Goal: Task Accomplishment & Management: Use online tool/utility

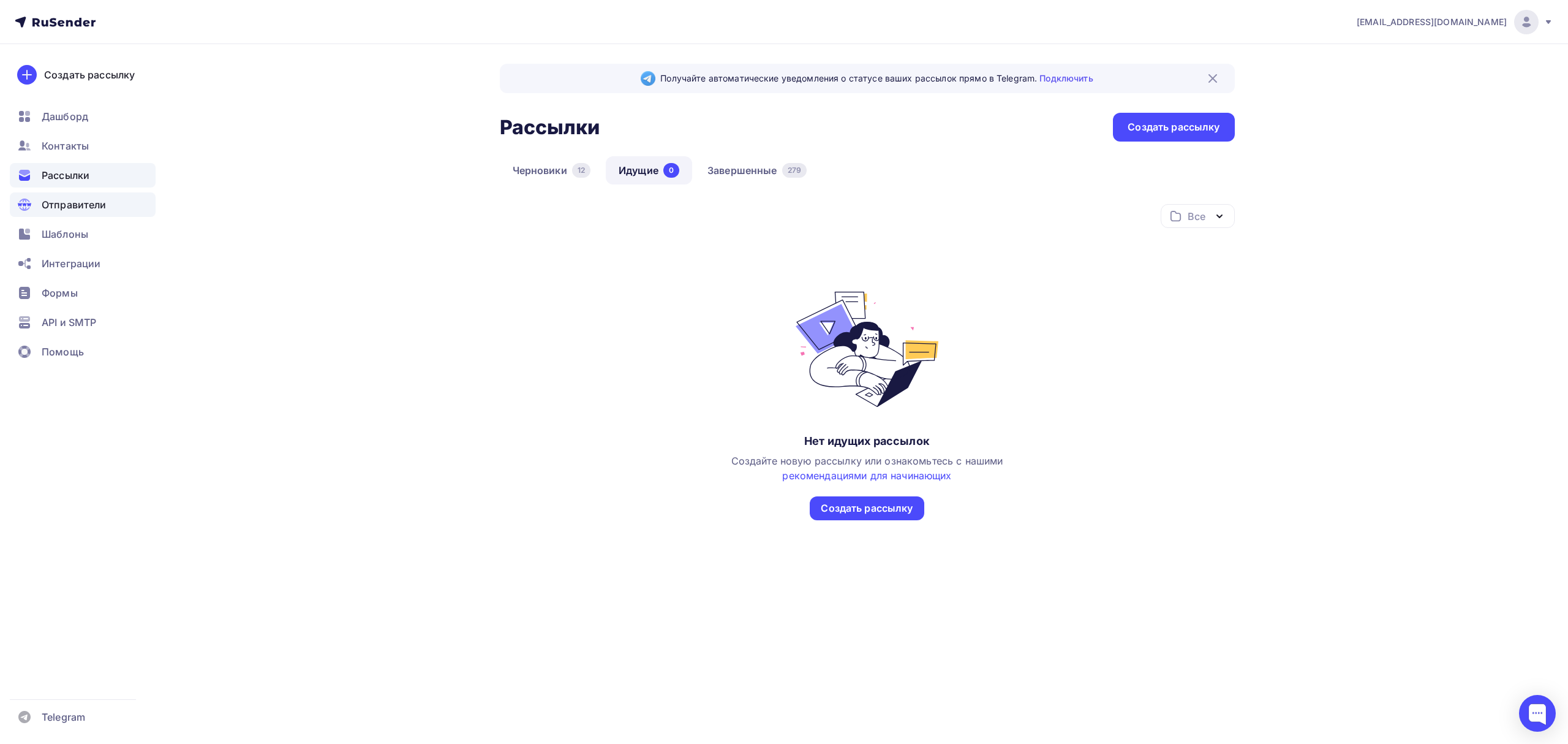
click at [69, 205] on span "Отправители" at bounding box center [74, 205] width 65 height 15
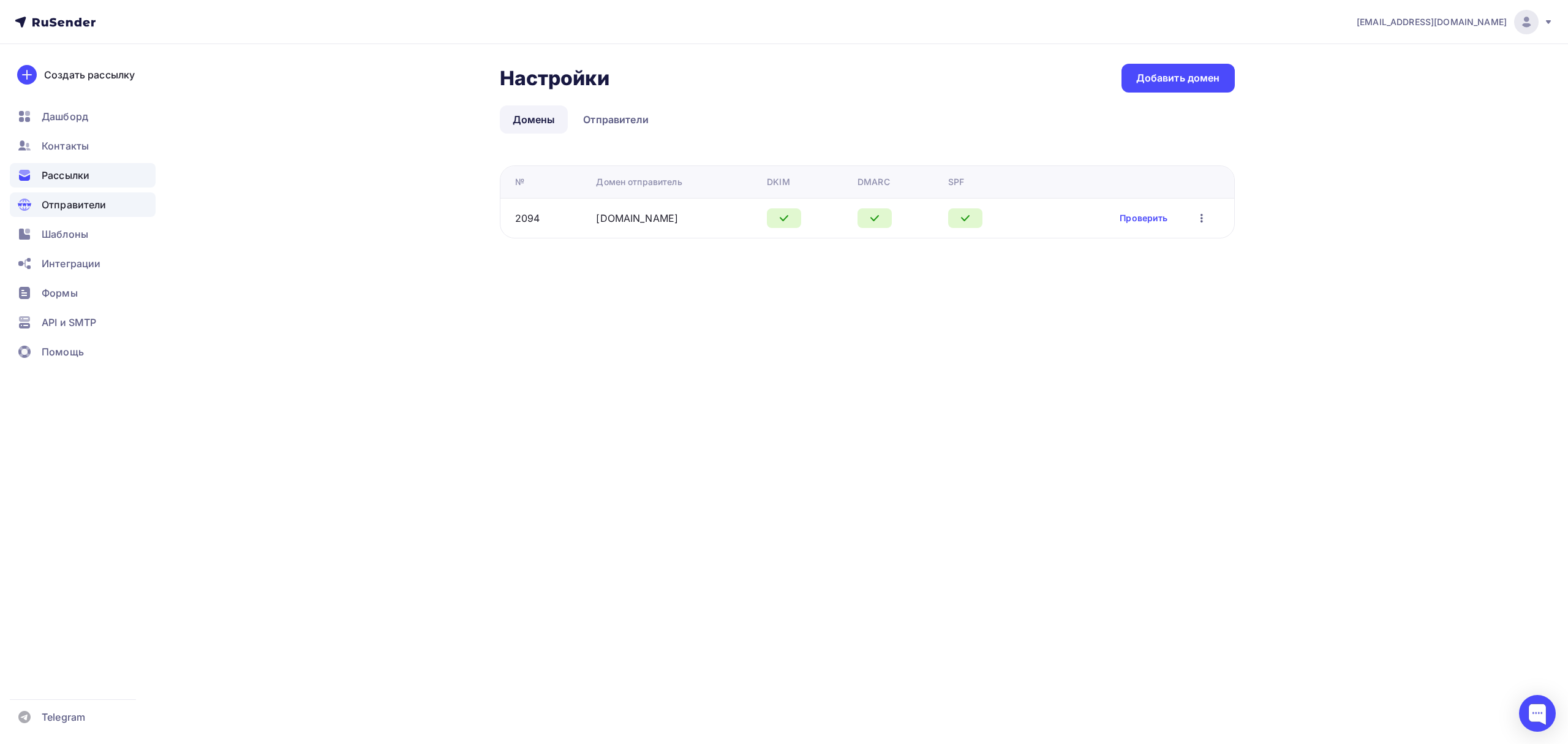
click at [99, 179] on div "Рассылки" at bounding box center [82, 175] width 146 height 24
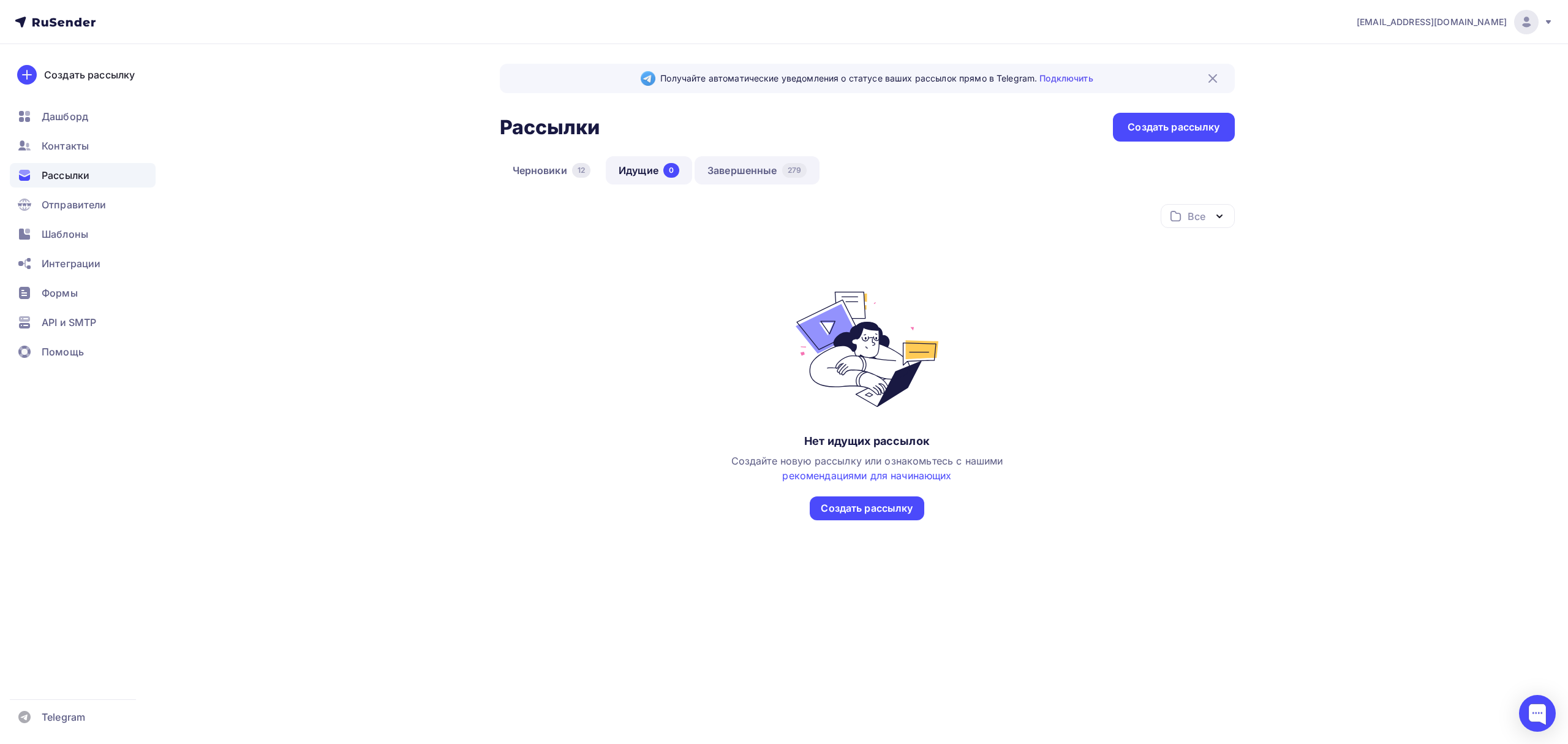
click at [744, 168] on link "Завершенные 279" at bounding box center [757, 170] width 125 height 28
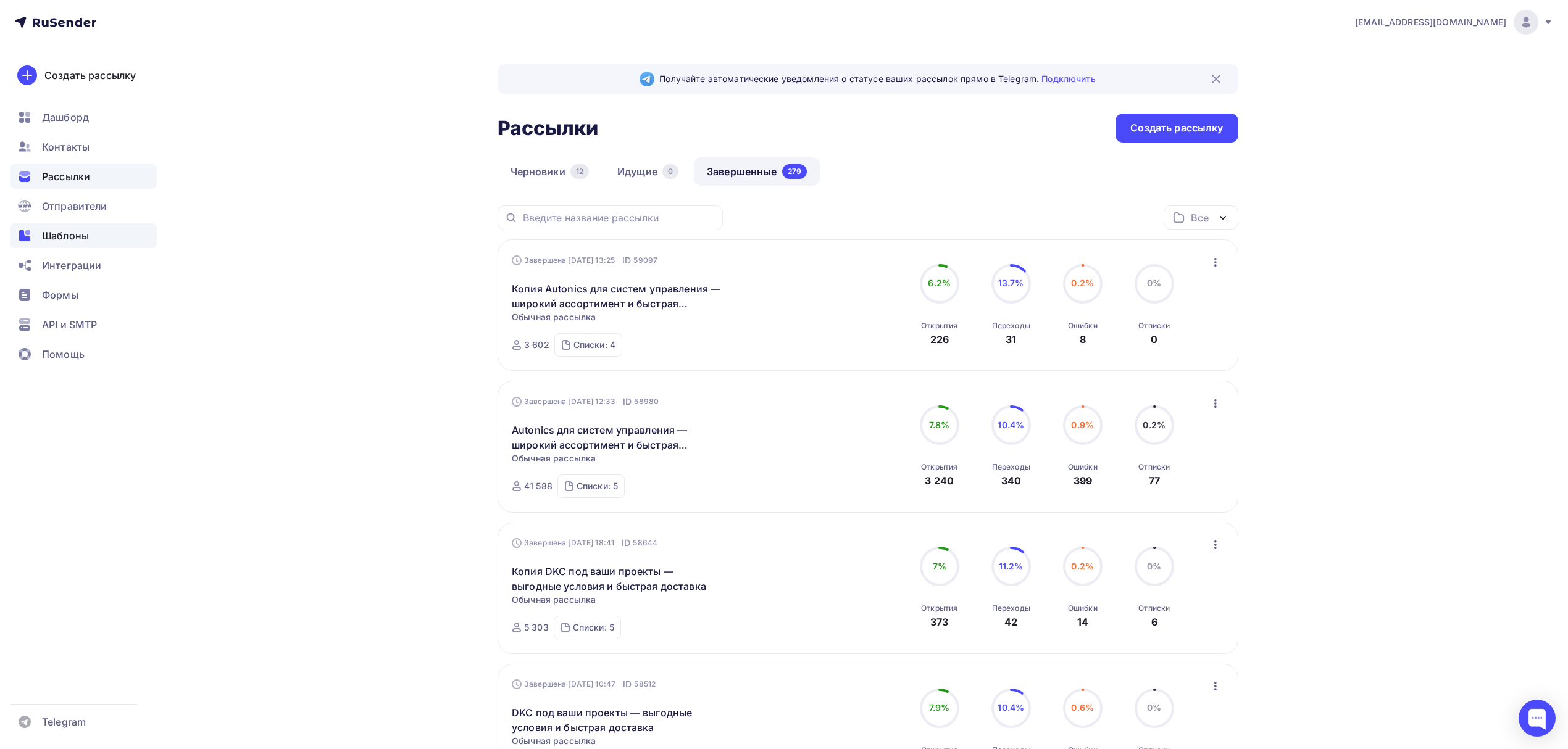
click at [79, 237] on span "Шаблоны" at bounding box center [65, 236] width 47 height 15
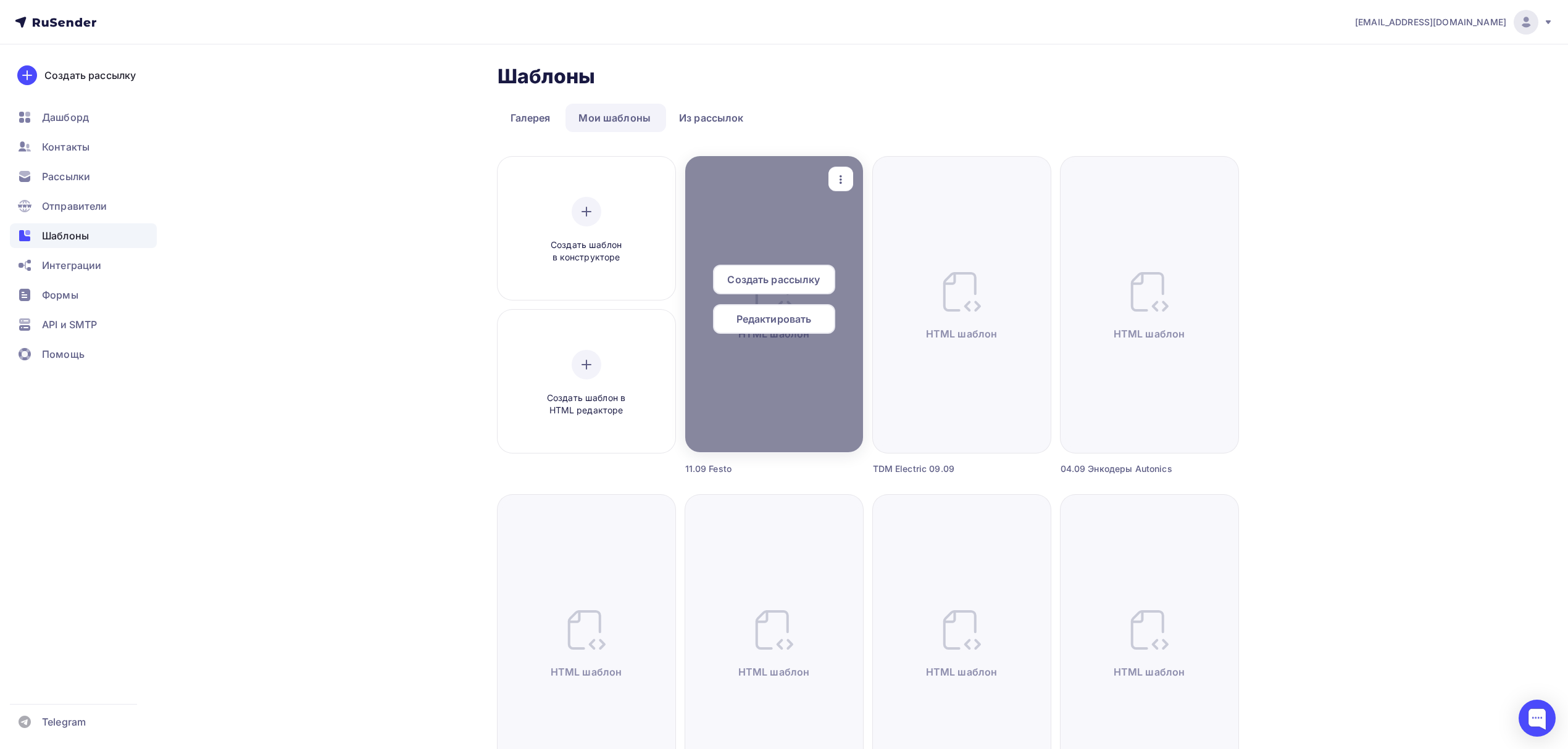
click at [781, 284] on span "Создать рассылку" at bounding box center [773, 280] width 93 height 15
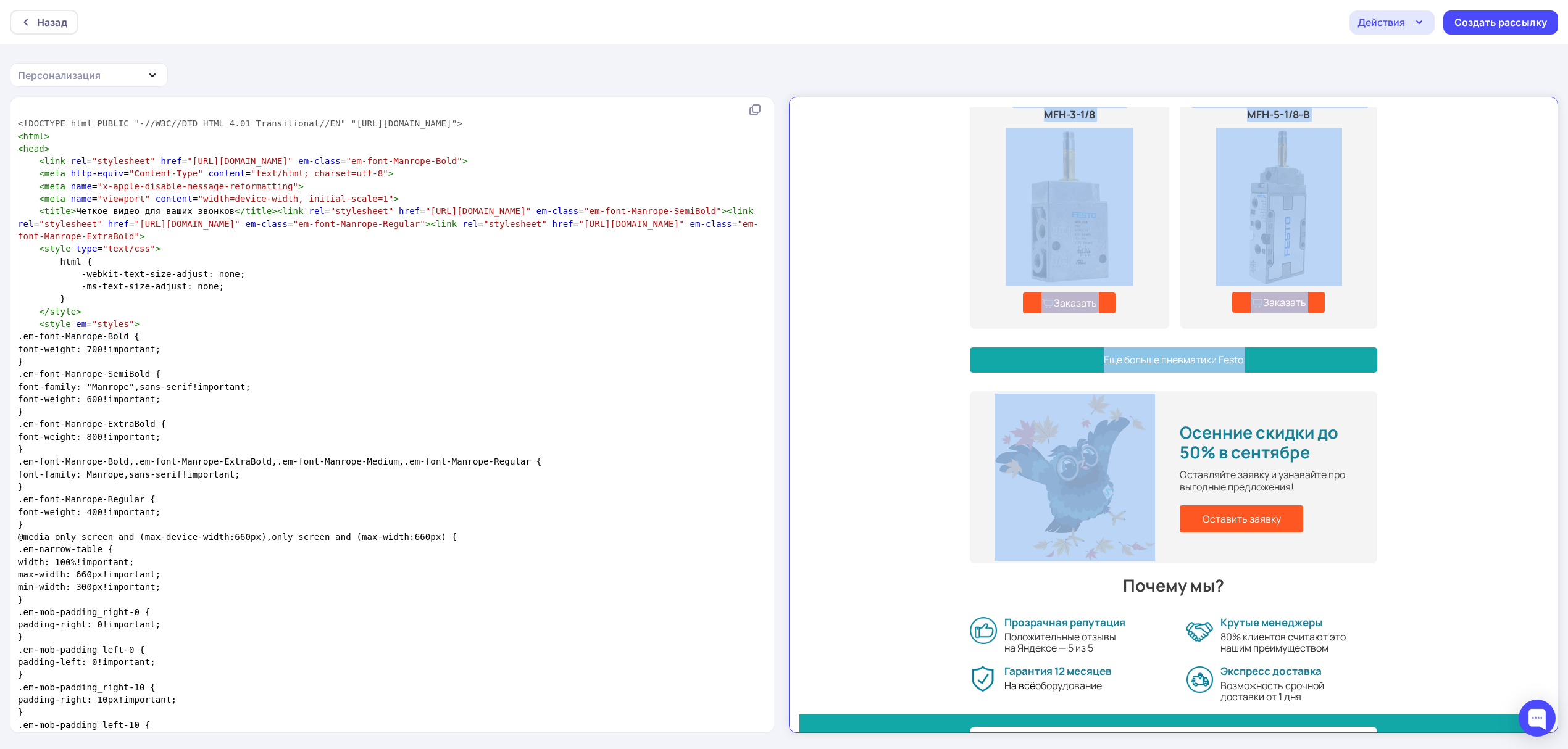
scroll to position [1069, 0]
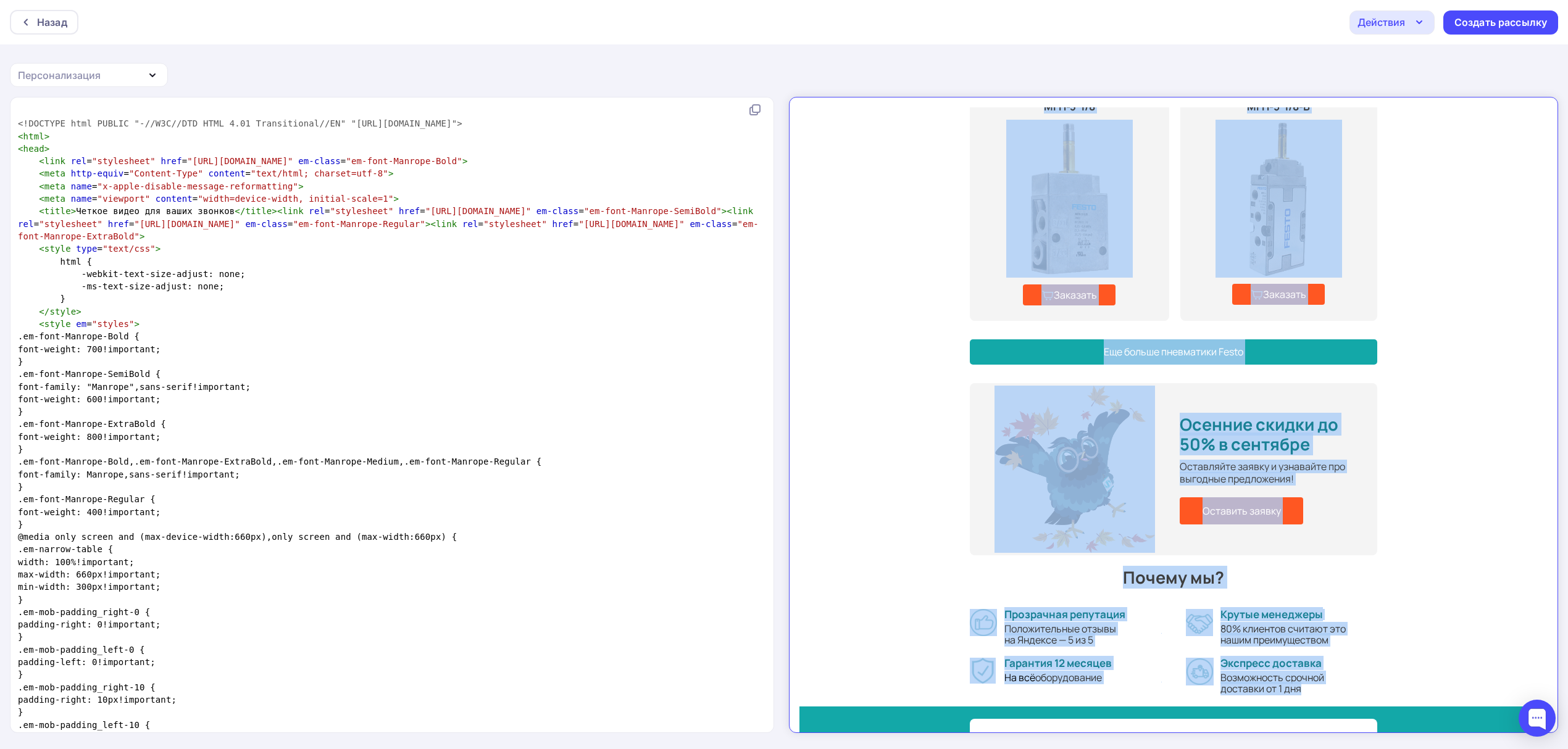
drag, startPoint x: 975, startPoint y: 178, endPoint x: 1350, endPoint y: 666, distance: 615.4
copy tbody "Распределители FESTO — огромный выбор со склада Пневматическое оборудование с г…"
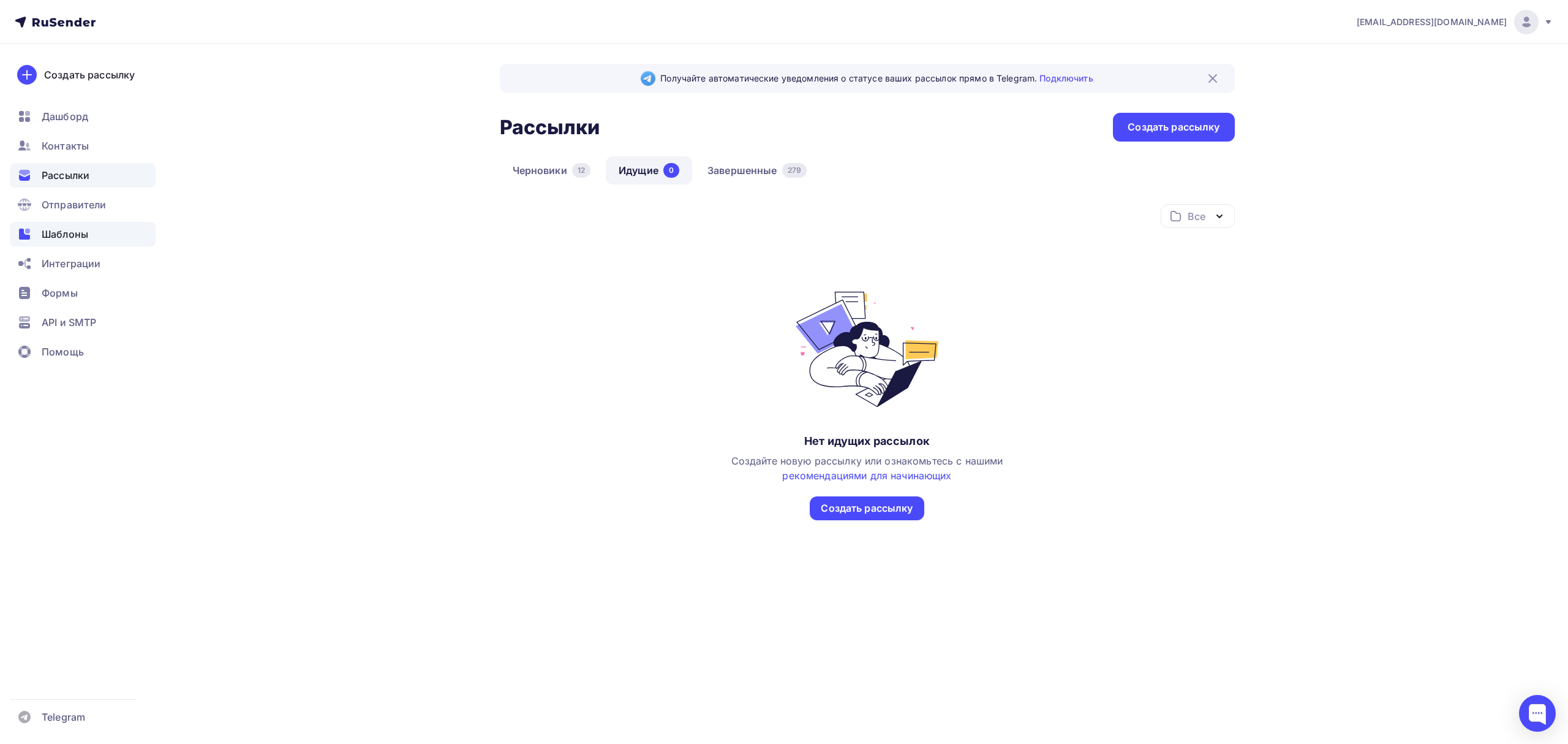
click at [88, 233] on div "Шаблоны" at bounding box center [82, 234] width 146 height 24
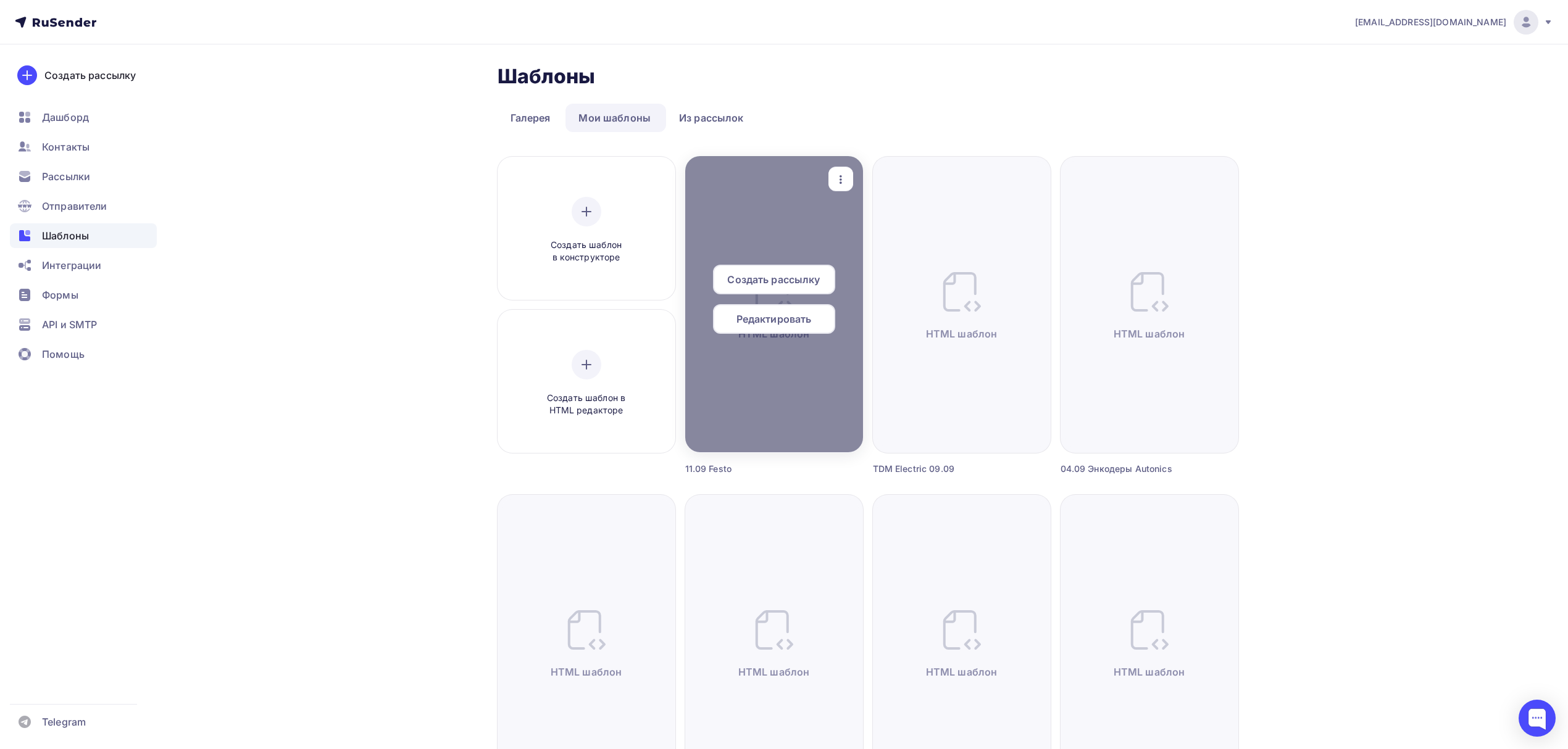
click at [771, 274] on span "Создать рассылку" at bounding box center [773, 280] width 93 height 15
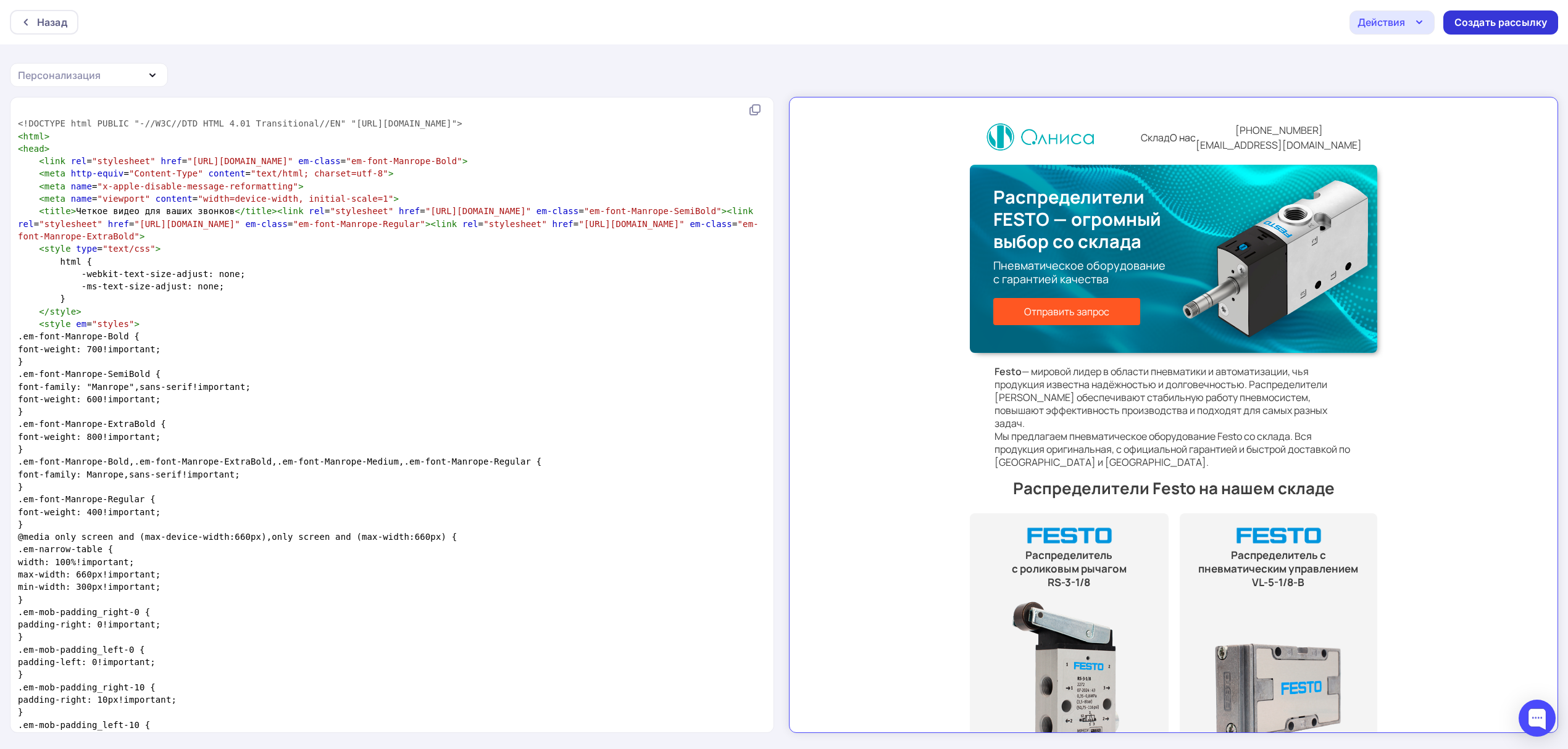
click at [1529, 27] on div "Создать рассылку" at bounding box center [1500, 22] width 93 height 14
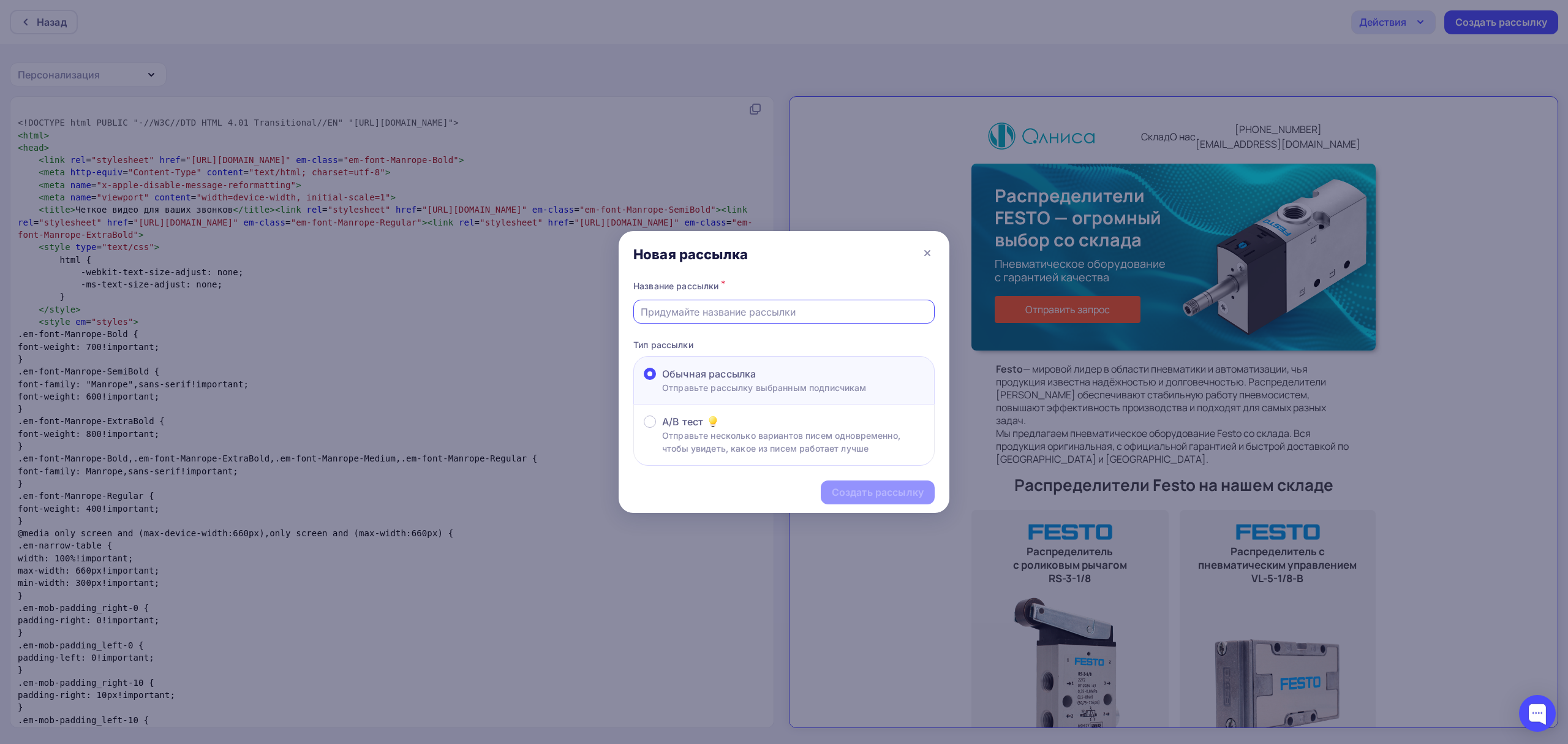
click at [804, 316] on input "text" at bounding box center [784, 312] width 287 height 15
paste input "Festo: широкий ассортимент распределителей для промышленных задач в Олнисе!"
type input "Festo: широкий ассортимент распределителей для промышленных задач в Олнисе!"
click at [873, 491] on div "Создать рассылку" at bounding box center [877, 492] width 92 height 14
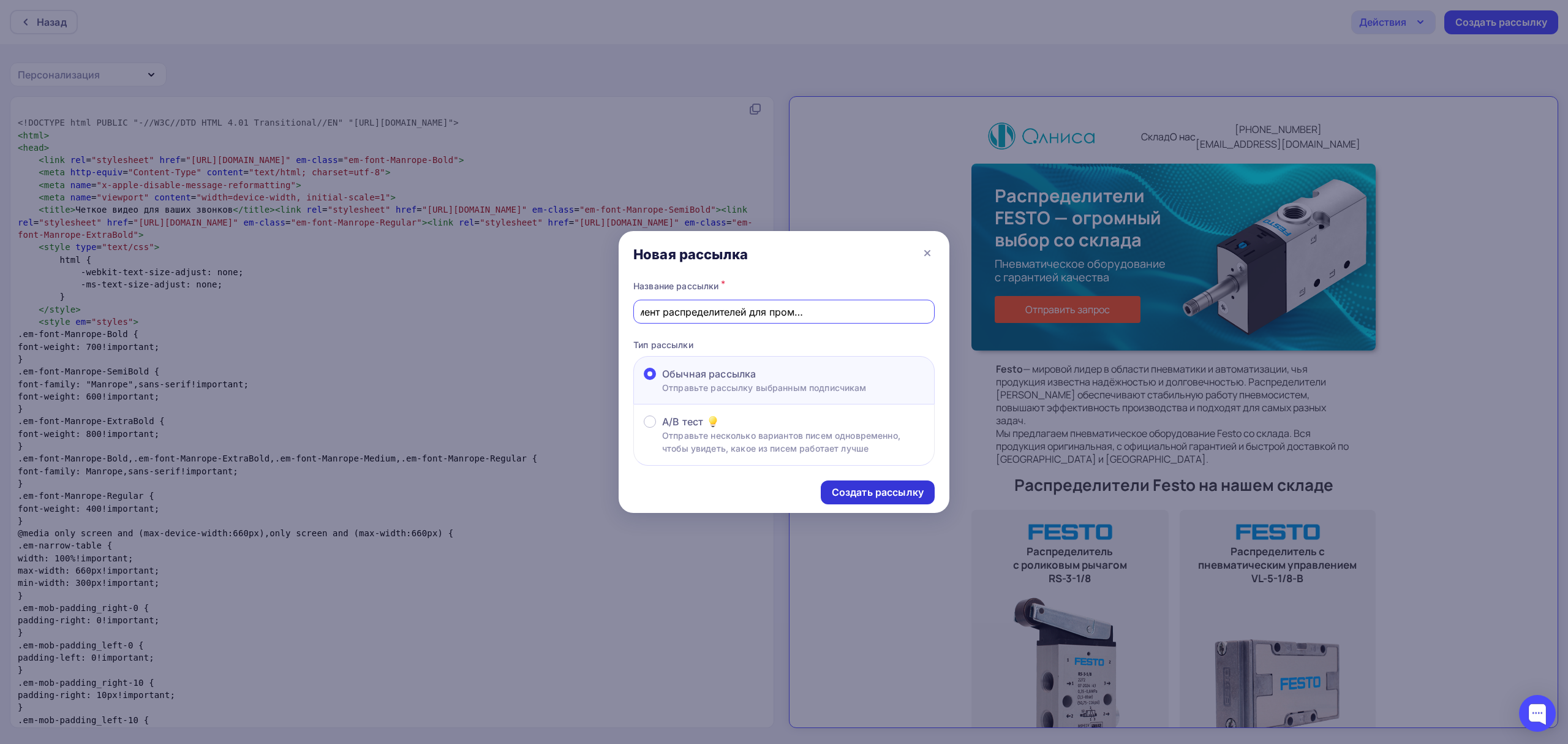
scroll to position [0, 0]
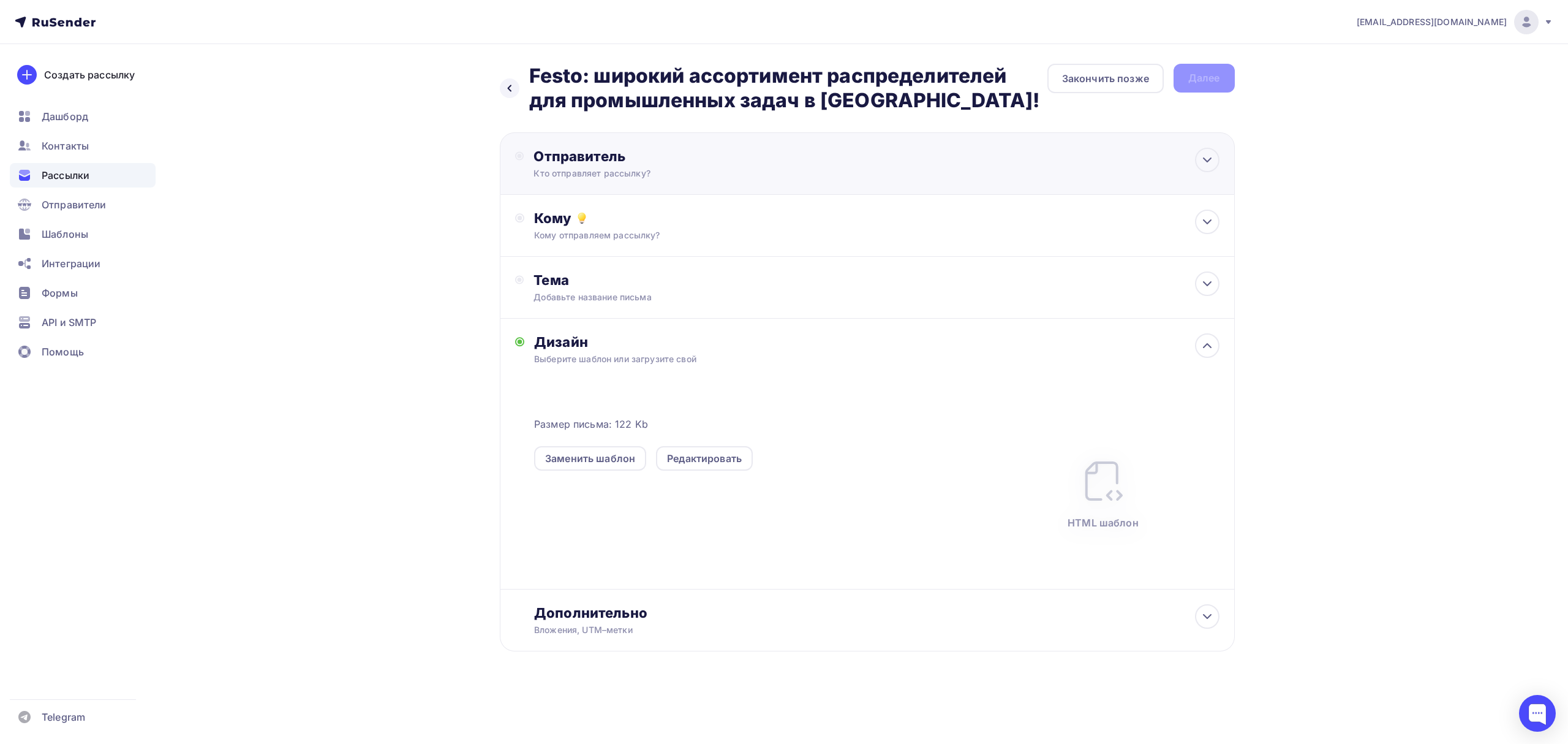
click at [701, 146] on div "Отправитель Кто отправляет рассылку? Email * info@klemma.com.ru info@klemma.com…" at bounding box center [867, 164] width 735 height 63
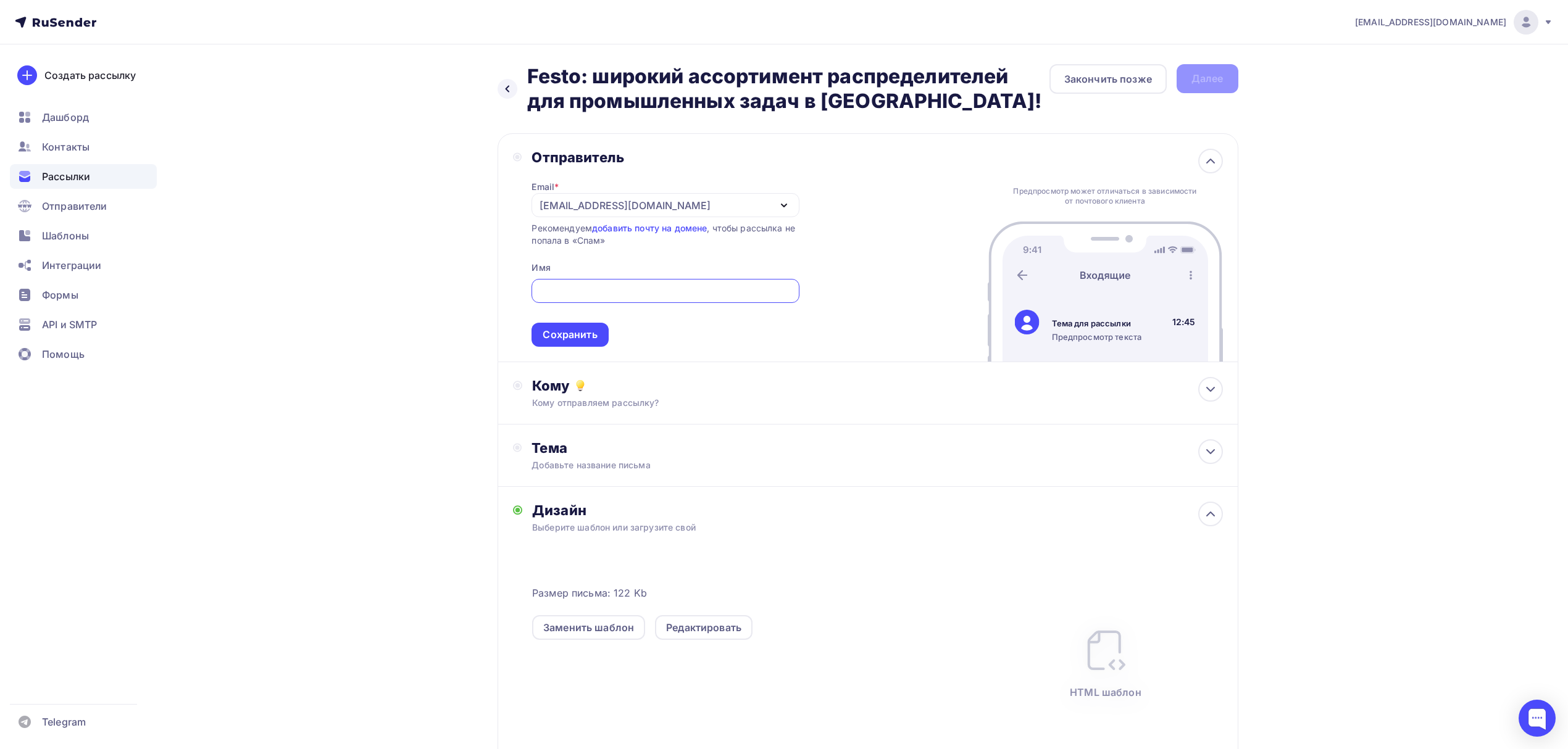
click at [682, 288] on input "text" at bounding box center [665, 291] width 253 height 15
type input "Олниса"
click at [556, 332] on div "Сохранить" at bounding box center [569, 334] width 54 height 14
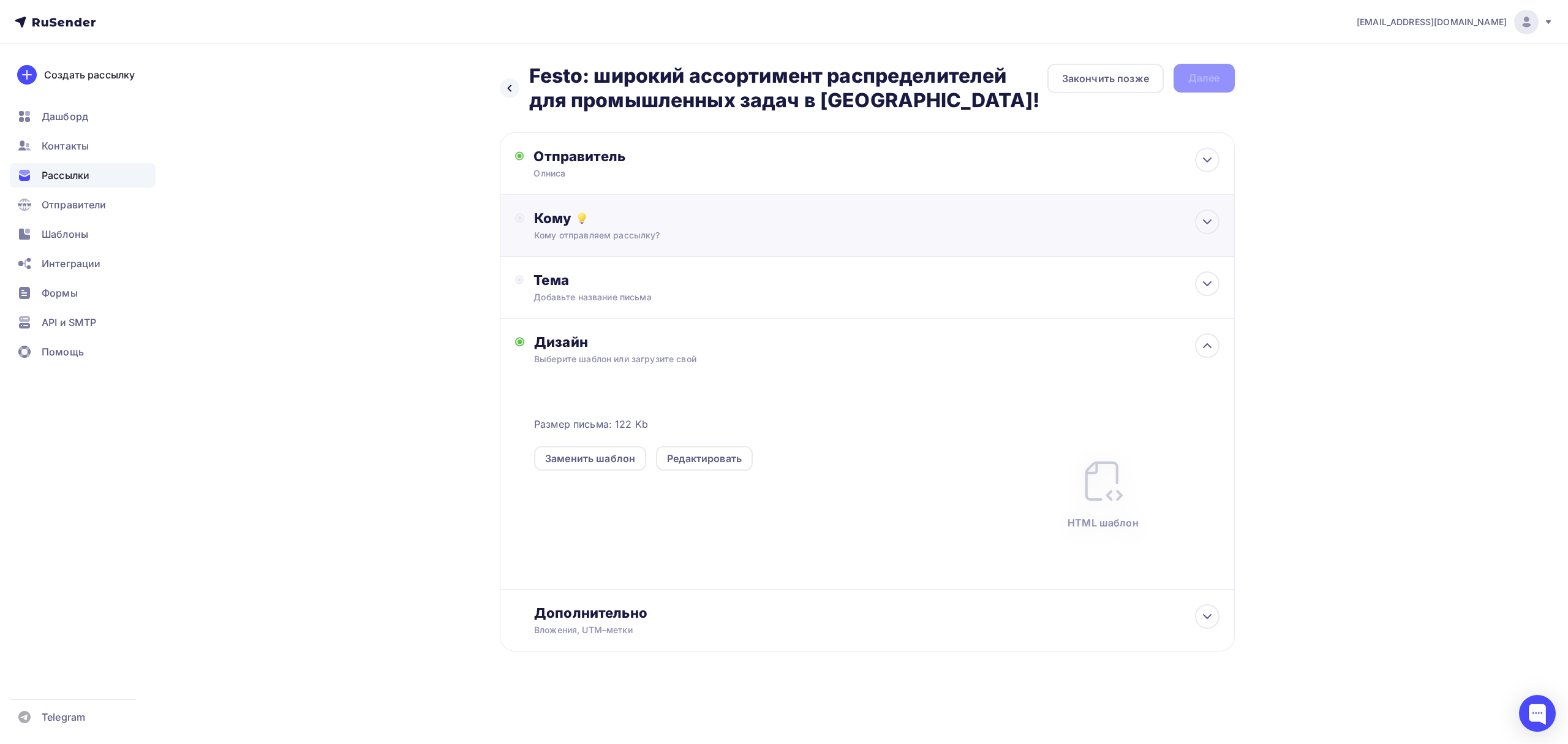
click at [752, 246] on div "Кому Кому отправляем рассылку? Списки получателей Выберите список Все списки id…" at bounding box center [867, 226] width 735 height 62
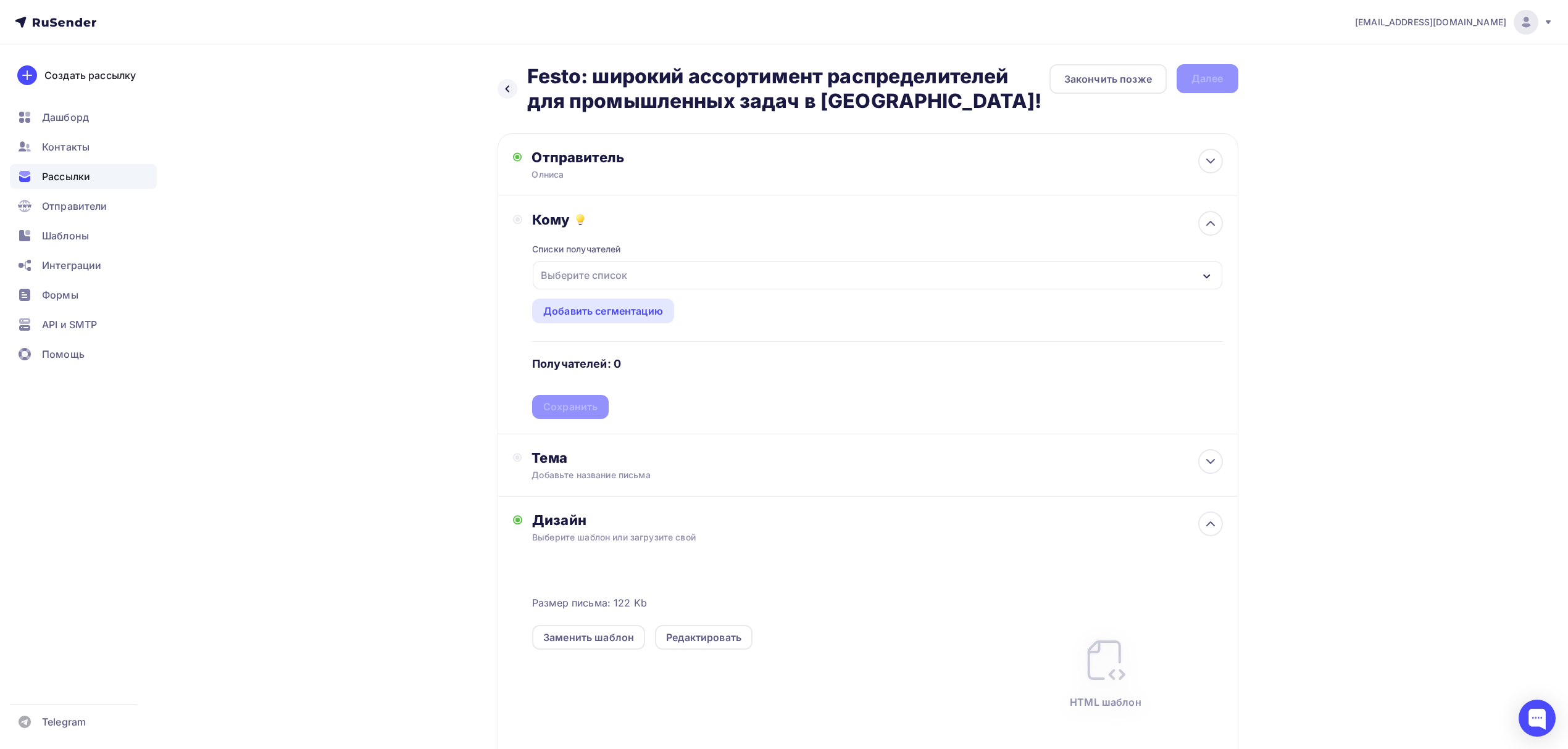
click at [737, 280] on div "Выберите список" at bounding box center [877, 275] width 689 height 28
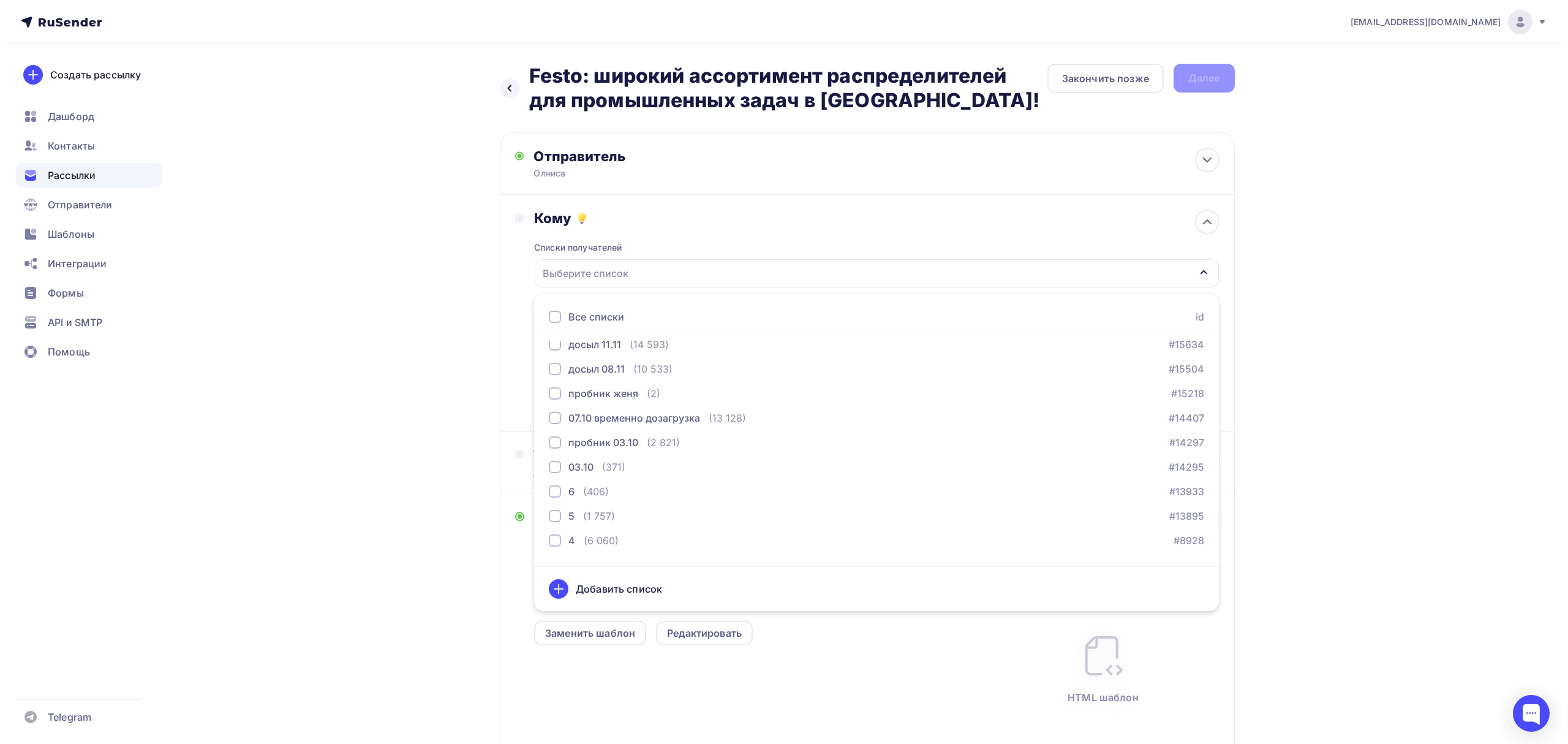
scroll to position [199, 0]
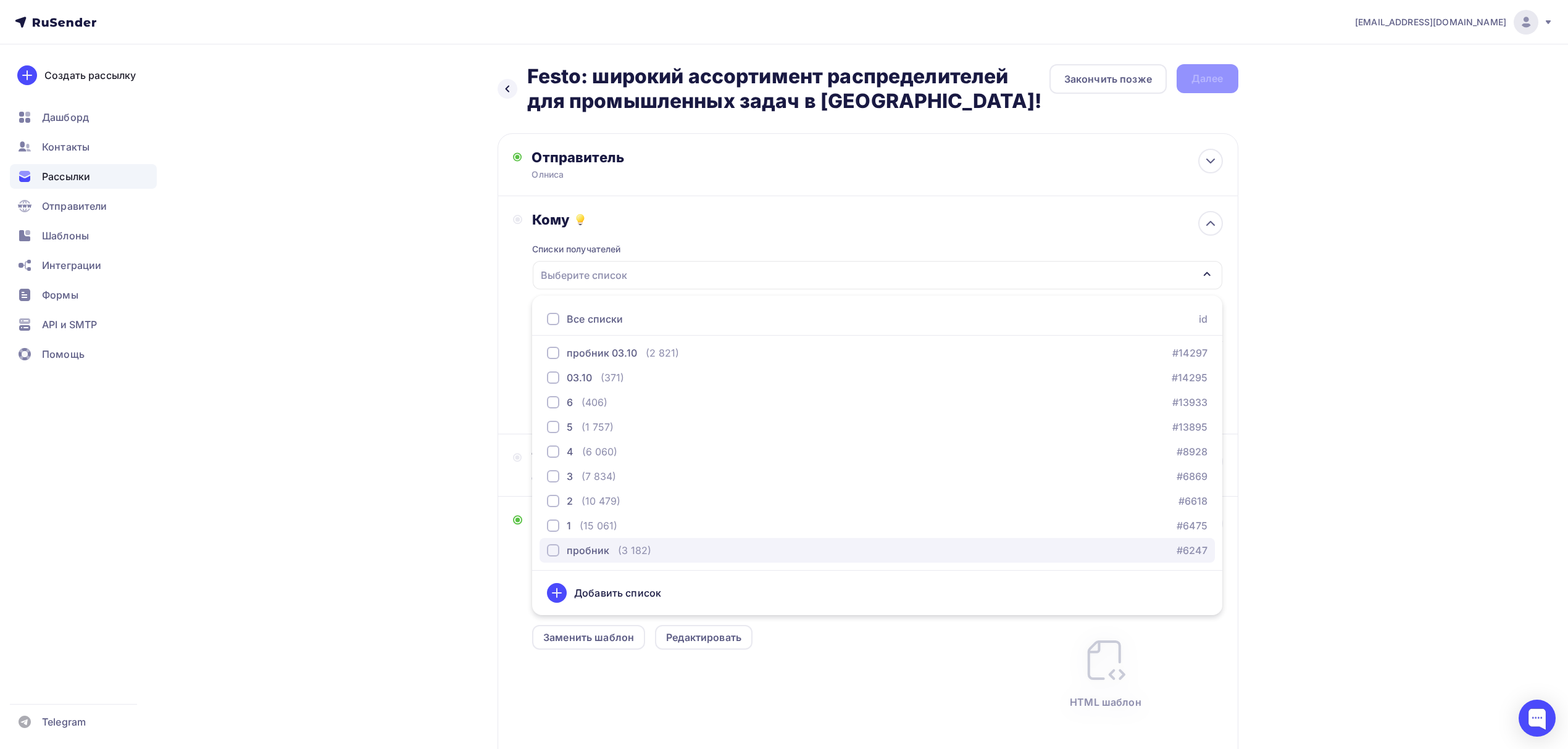
click at [635, 549] on div "(3 182)" at bounding box center [634, 550] width 33 height 15
click at [620, 518] on div "1 (15 061) #6475" at bounding box center [877, 526] width 660 height 15
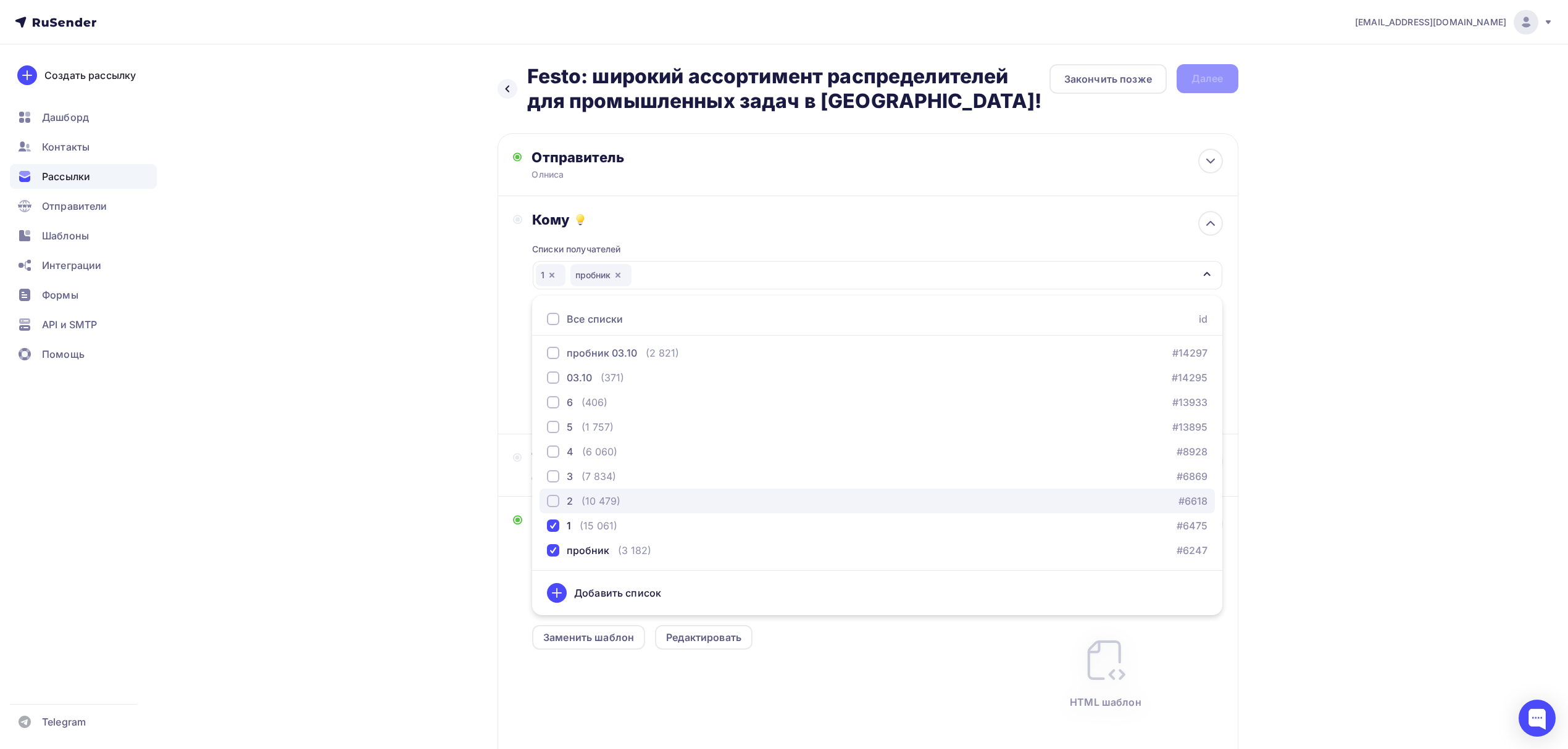
click at [623, 502] on div "2 (10 479) #6618" at bounding box center [877, 501] width 660 height 15
click at [620, 479] on div "3 (7 834) #6869" at bounding box center [877, 476] width 660 height 15
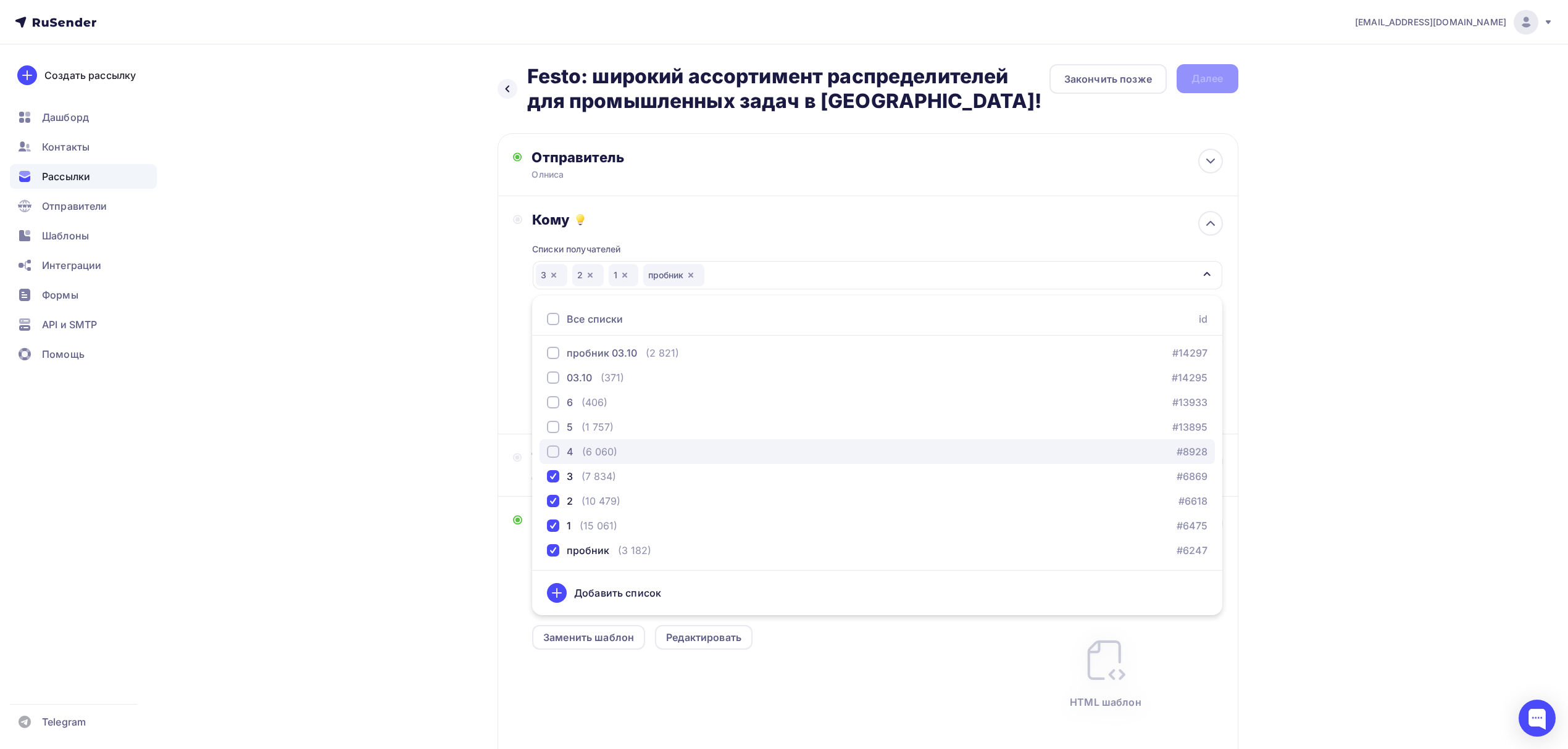
click at [621, 452] on div "4 (6 060) #8928" at bounding box center [877, 452] width 660 height 15
click at [433, 363] on div "Назад Festo: широкий ассортимент распределителей для промышленных задач в Олнис…" at bounding box center [784, 478] width 1012 height 867
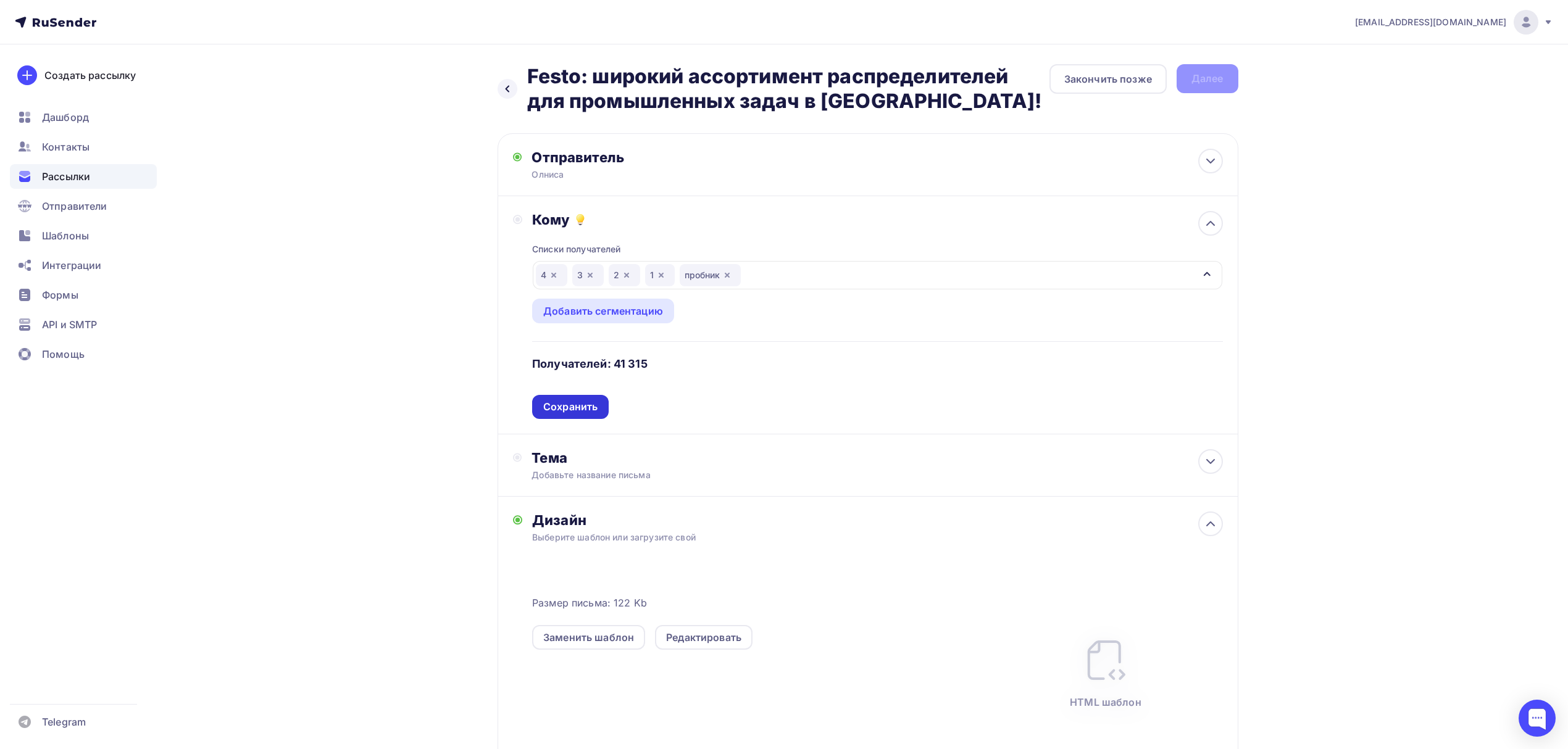
click at [575, 416] on div "Сохранить" at bounding box center [570, 406] width 76 height 24
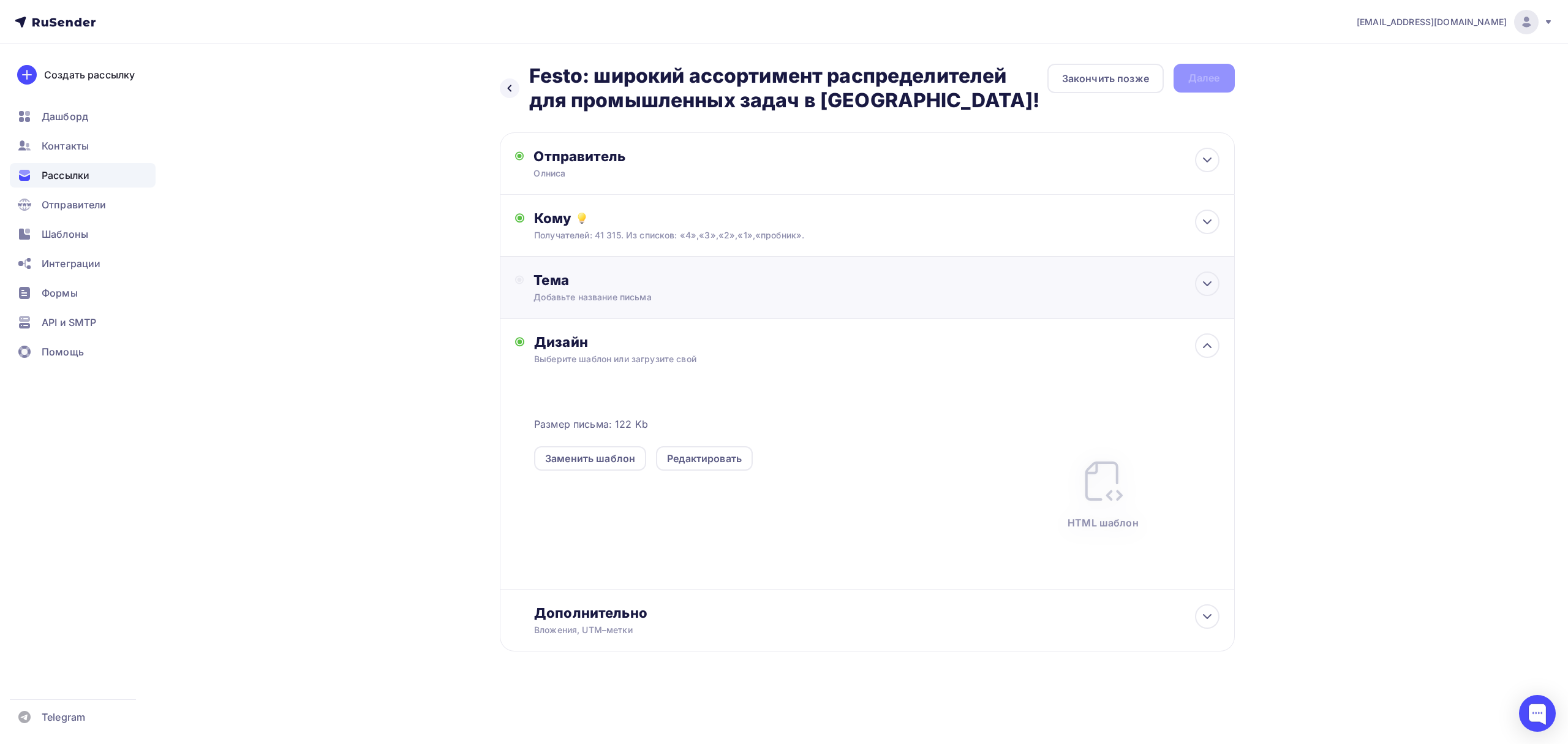
click at [640, 286] on div "Тема" at bounding box center [654, 280] width 242 height 17
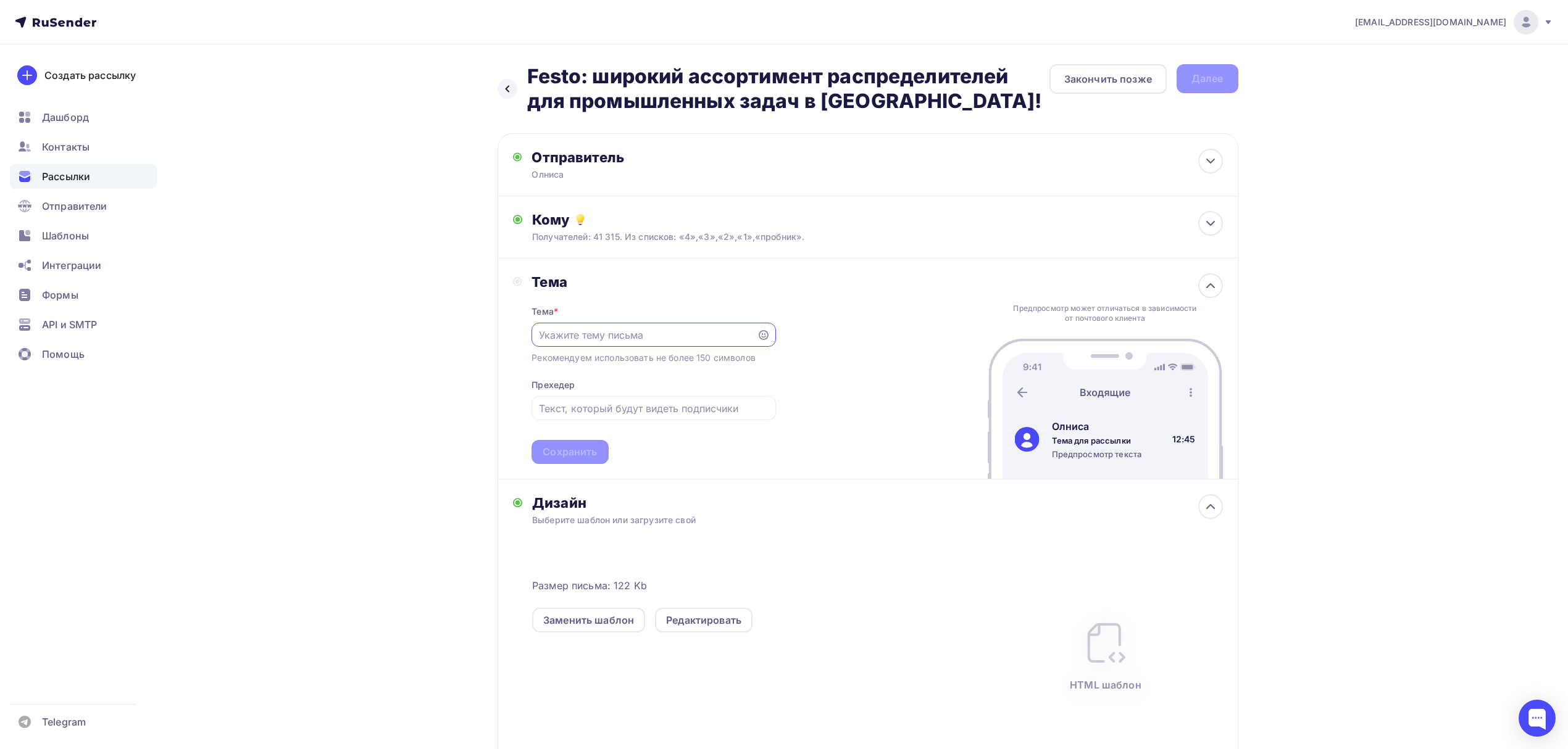
scroll to position [0, 0]
click at [642, 410] on input "text" at bounding box center [653, 409] width 229 height 15
click at [636, 341] on input "text" at bounding box center [644, 335] width 211 height 15
paste input "Festo: широкий ассортимент распределителей для промышленных задач в Олнисе!"
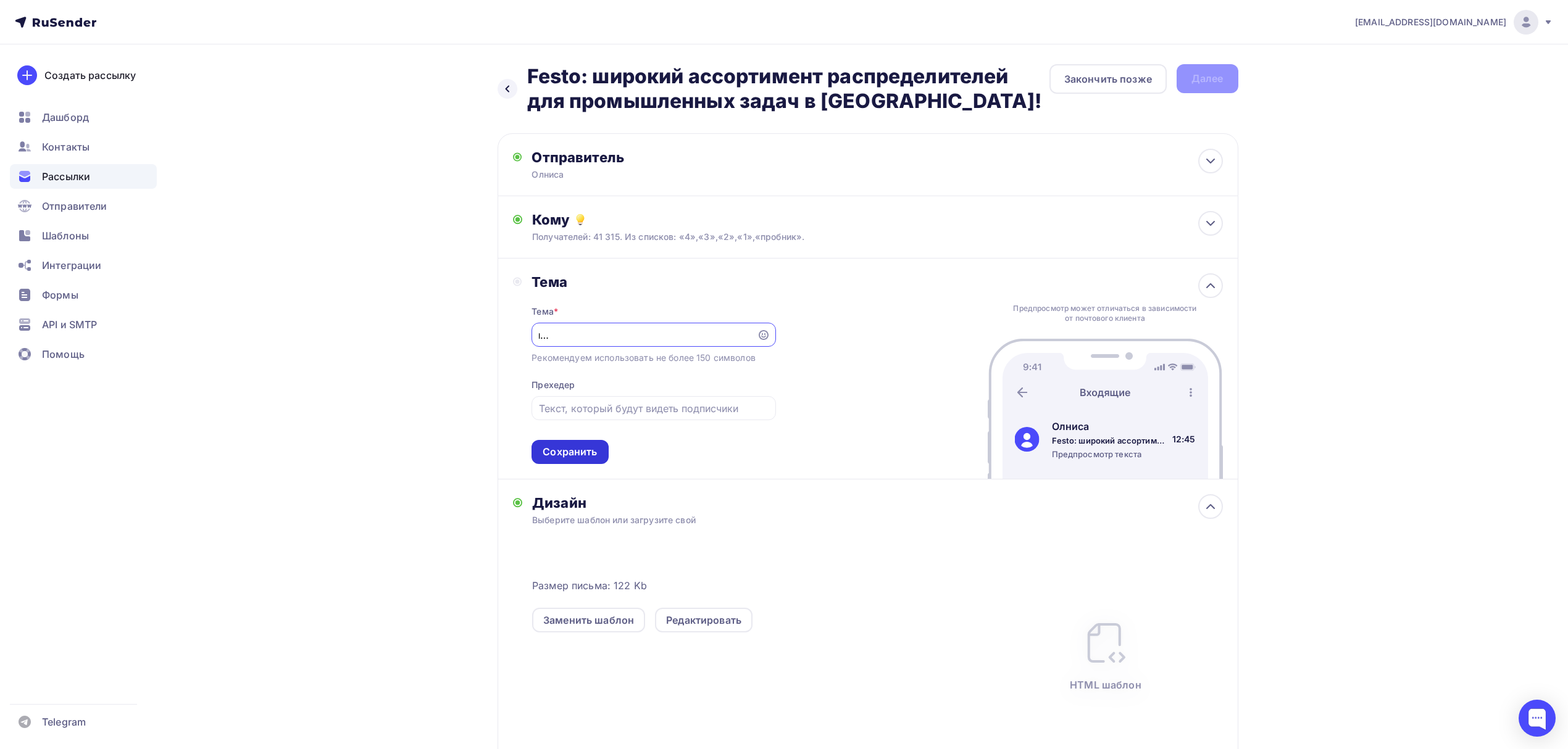
type input "Festo: широкий ассортимент распределителей для промышленных задач в Олнисе!"
click at [564, 449] on div "Сохранить" at bounding box center [569, 452] width 54 height 14
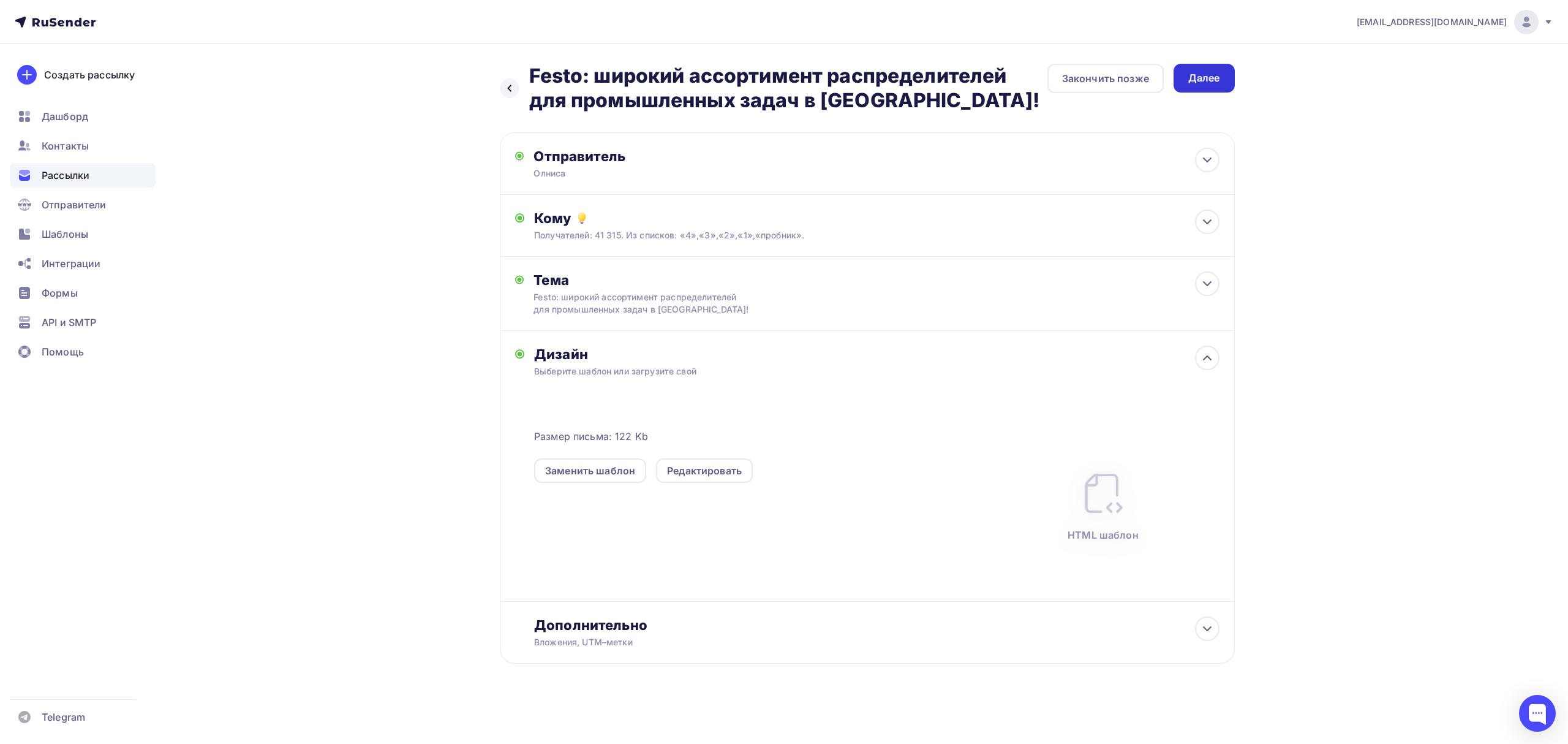
click at [1209, 82] on div "Далее" at bounding box center [1204, 78] width 32 height 14
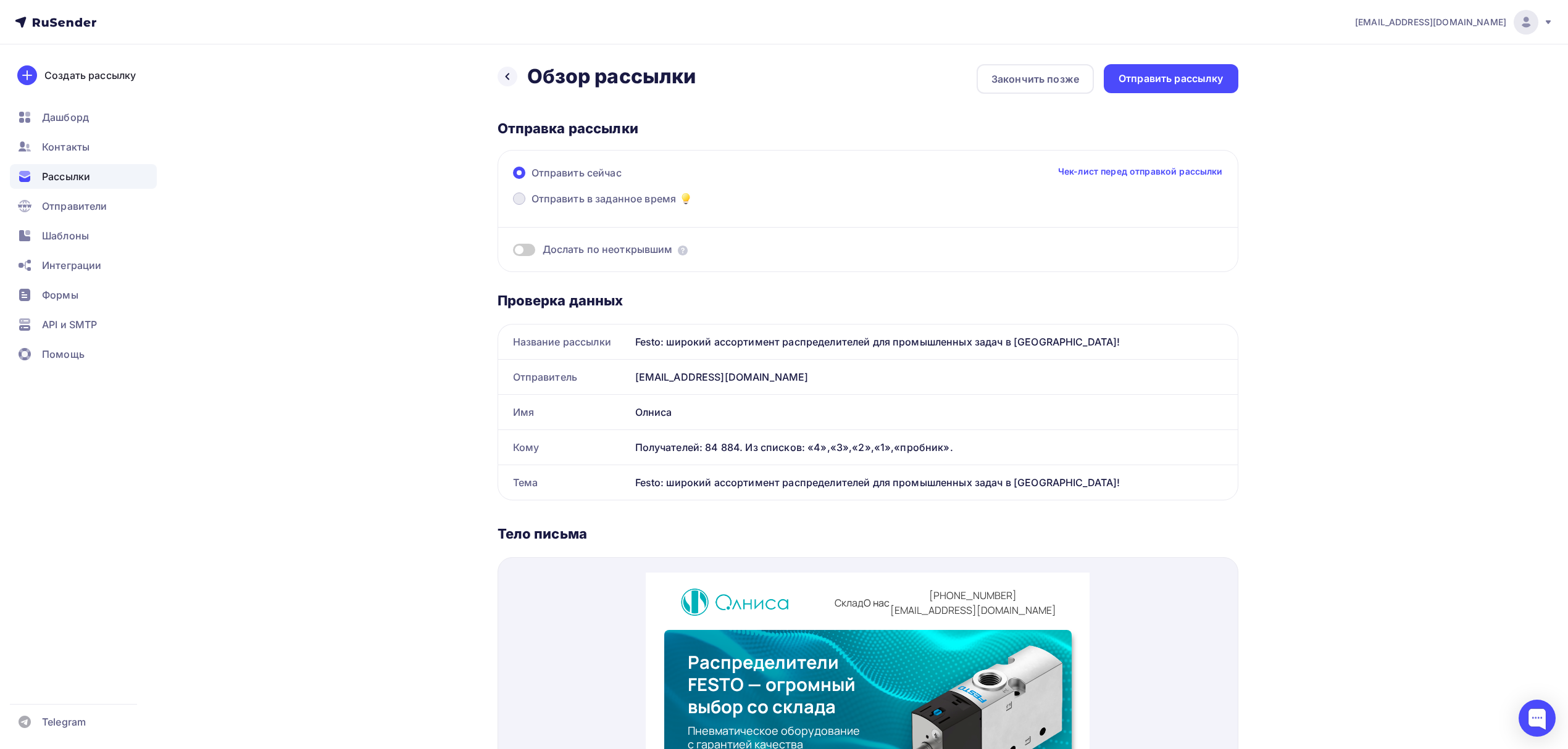
click at [625, 197] on span "Отправить в заданное время" at bounding box center [604, 199] width 145 height 15
click at [531, 206] on input "Отправить в заданное время" at bounding box center [531, 206] width 0 height 0
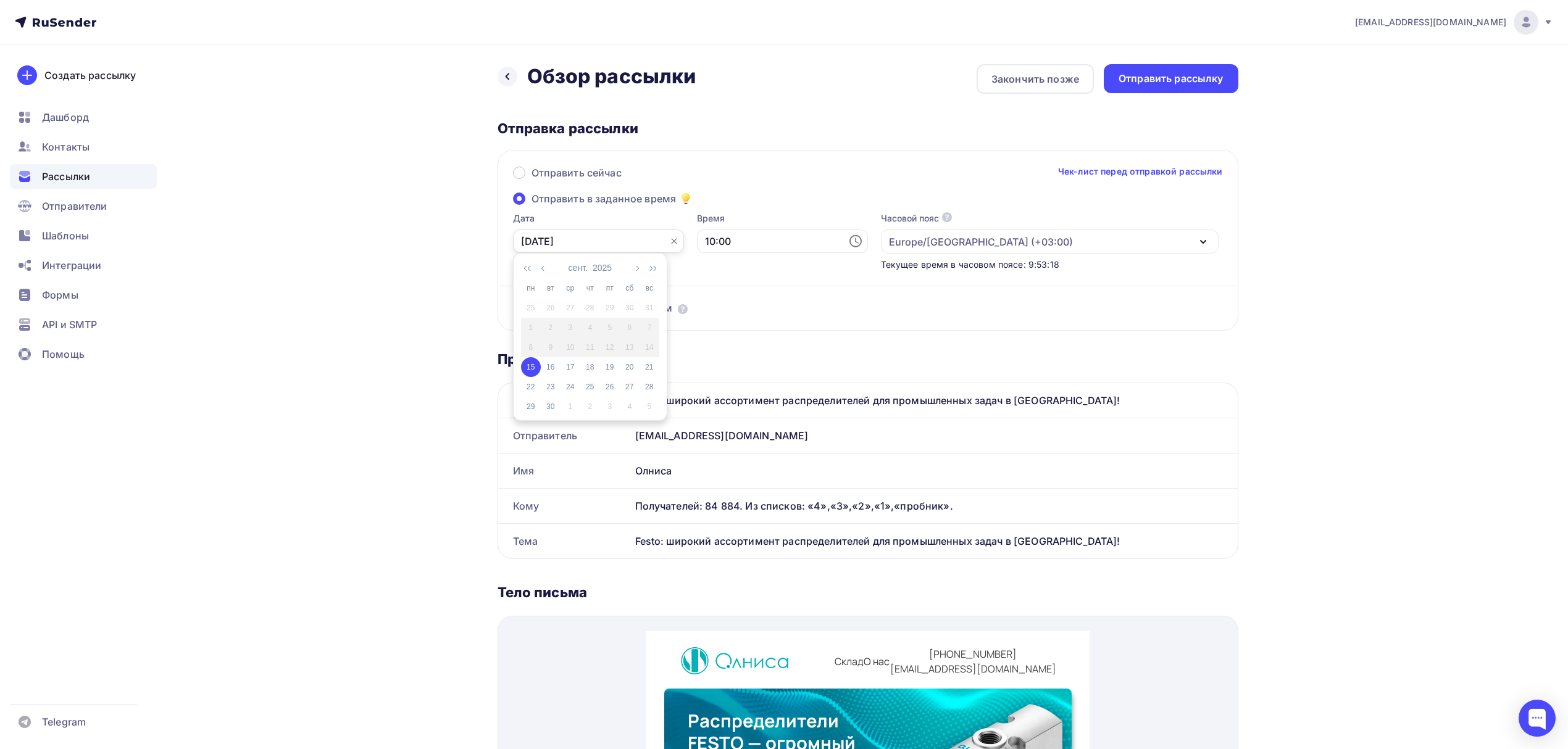
click at [577, 238] on input "15.09.2025" at bounding box center [598, 241] width 171 height 24
click at [536, 369] on div "15" at bounding box center [531, 367] width 20 height 11
click at [1149, 85] on div "Отправить рассылку" at bounding box center [1170, 79] width 105 height 14
